Goal: Use online tool/utility: Utilize a website feature to perform a specific function

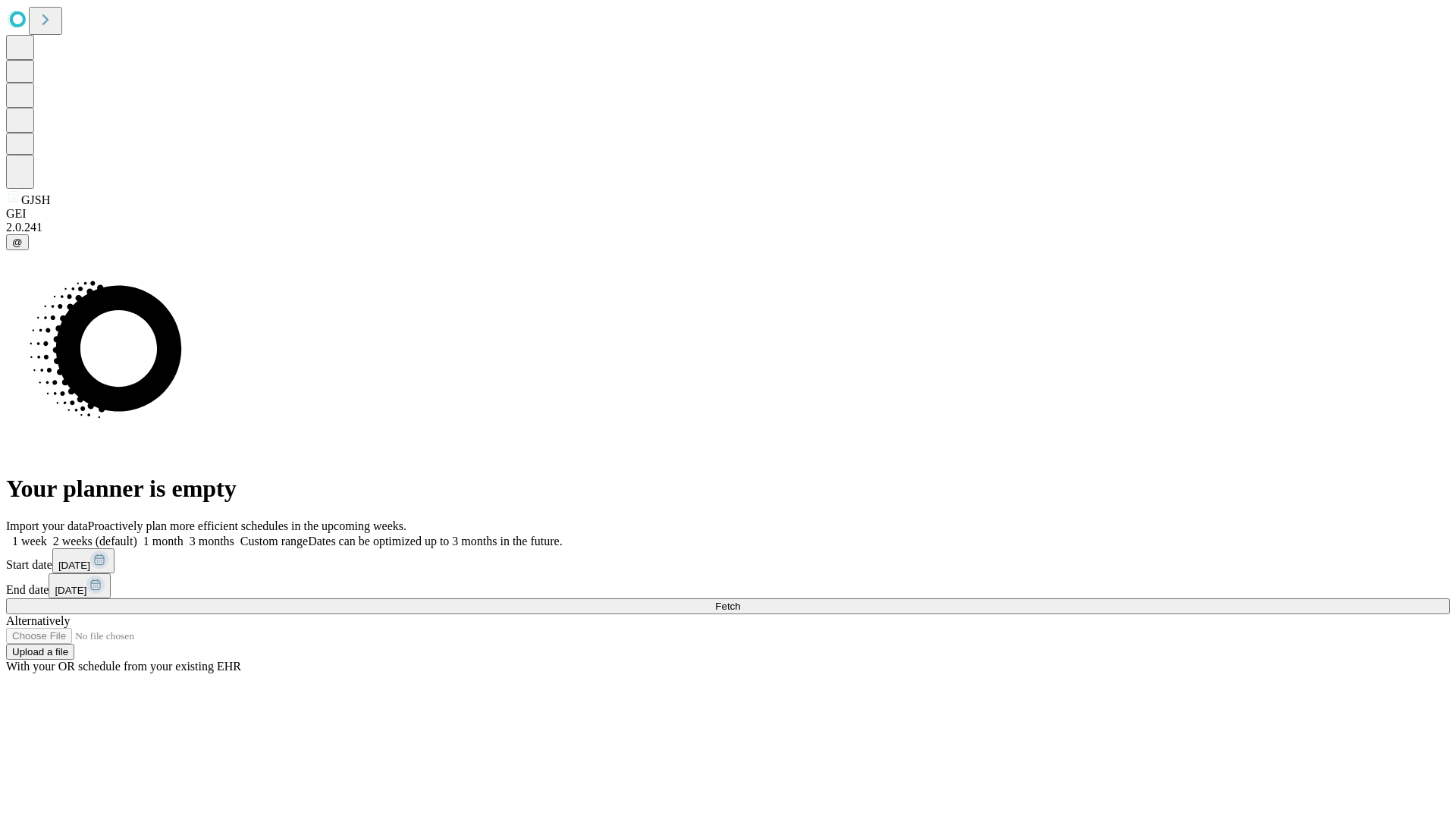
click at [740, 601] on span "Fetch" at bounding box center [727, 606] width 25 height 11
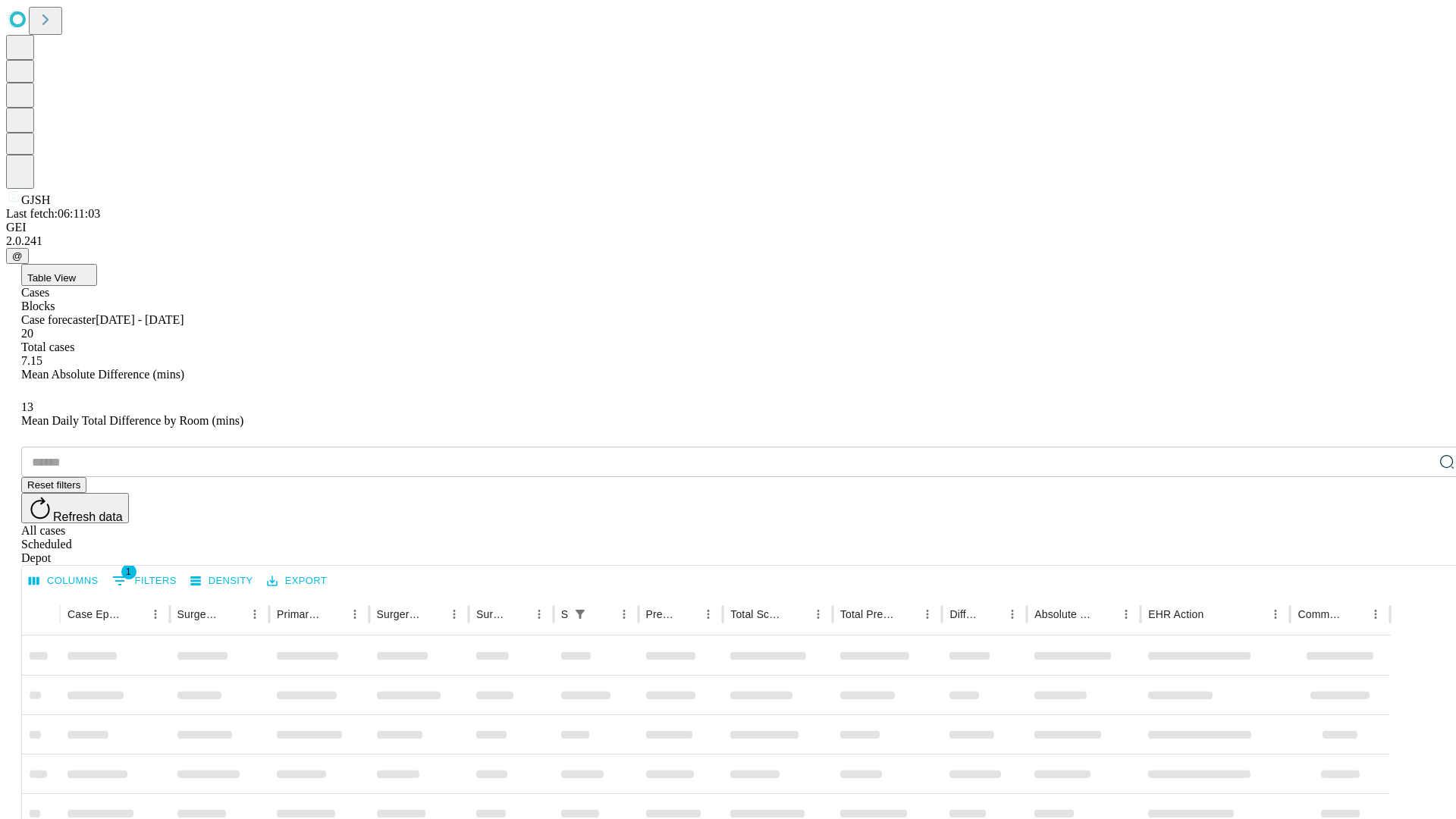
click at [76, 272] on span "Table View" at bounding box center [52, 278] width 48 height 11
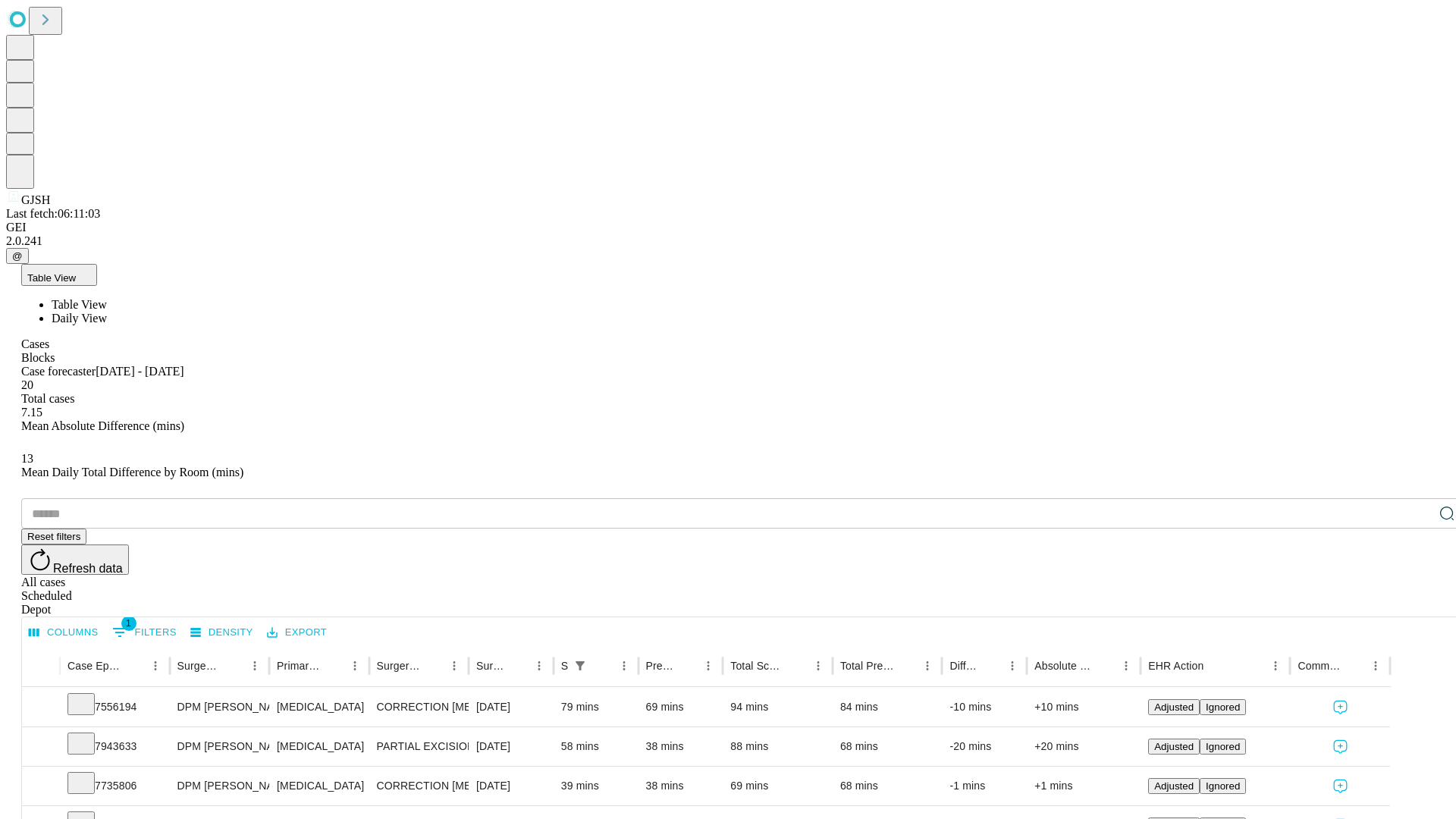
click at [107, 312] on span "Daily View" at bounding box center [80, 318] width 55 height 13
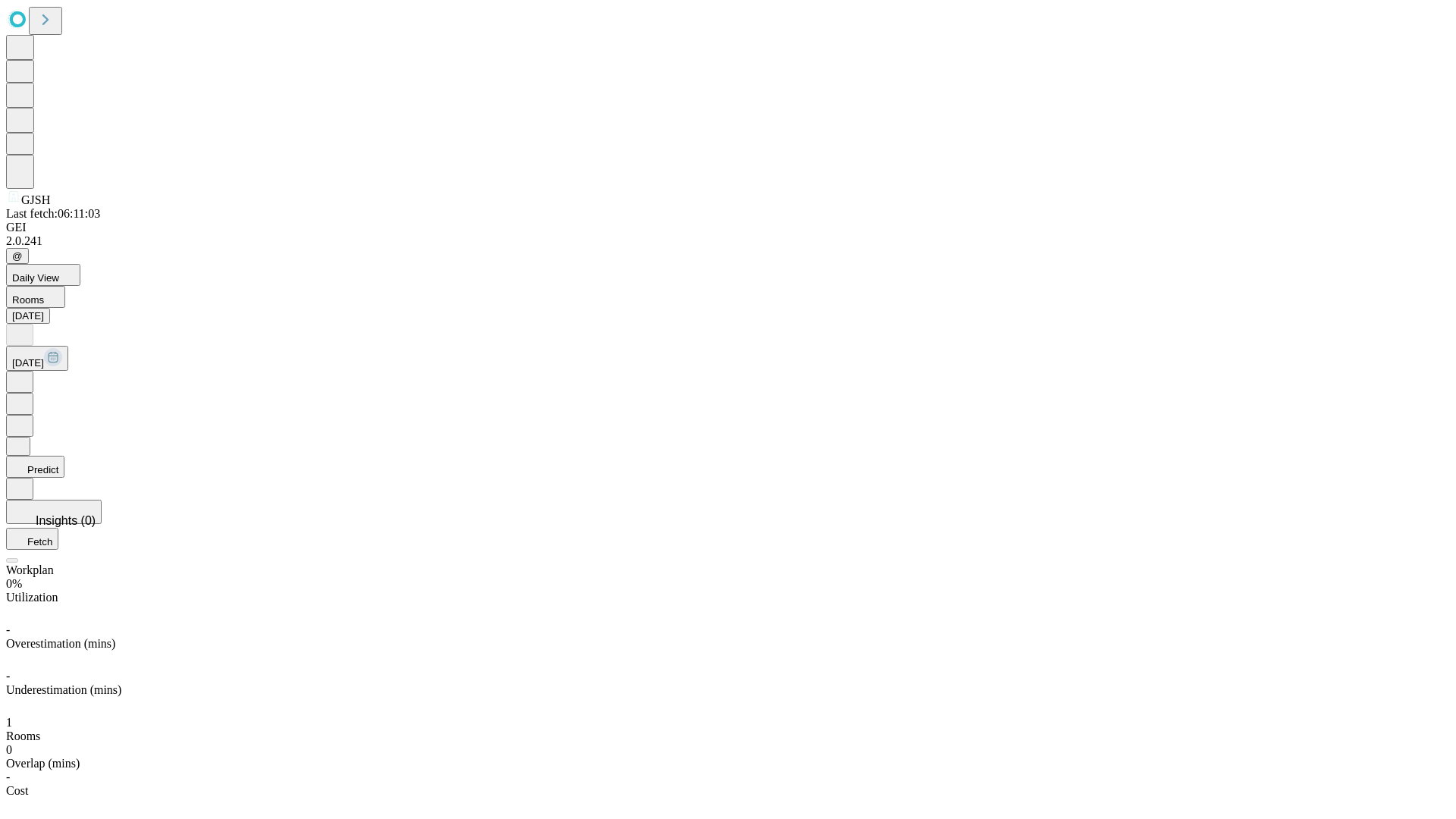
click at [65, 456] on button "Predict" at bounding box center [35, 466] width 59 height 22
